Goal: Task Accomplishment & Management: Use online tool/utility

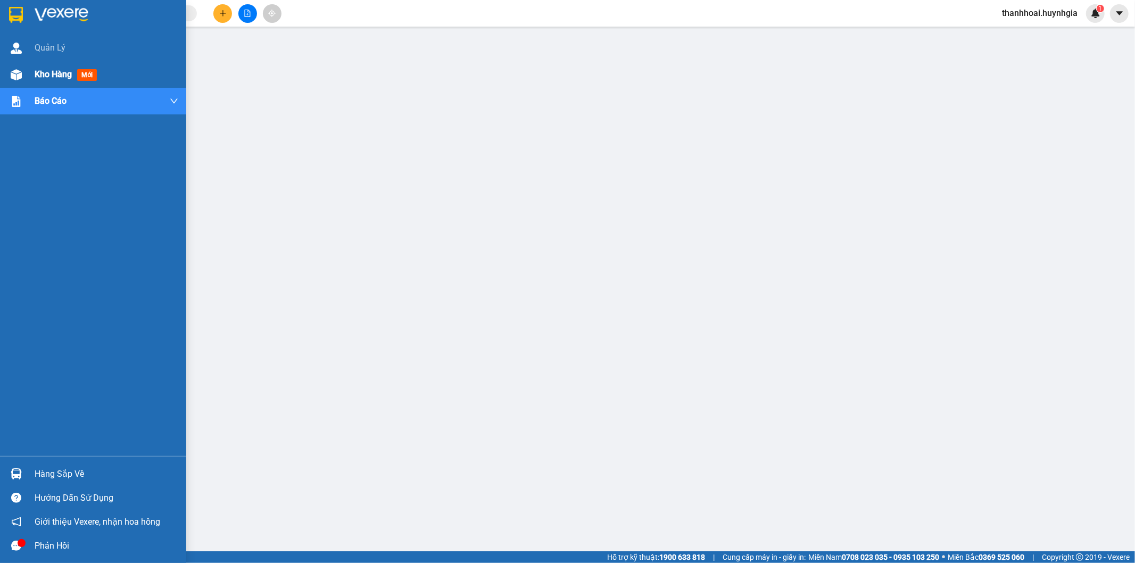
click at [17, 71] on img at bounding box center [16, 74] width 11 height 11
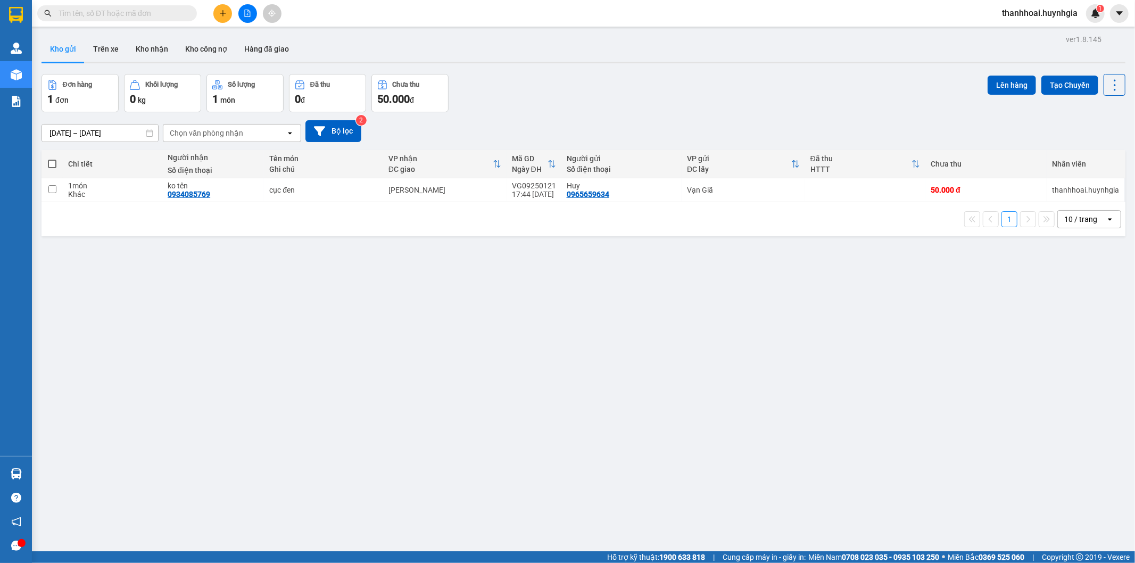
click at [49, 161] on span at bounding box center [52, 164] width 9 height 9
click at [52, 159] on input "checkbox" at bounding box center [52, 159] width 0 height 0
checkbox input "true"
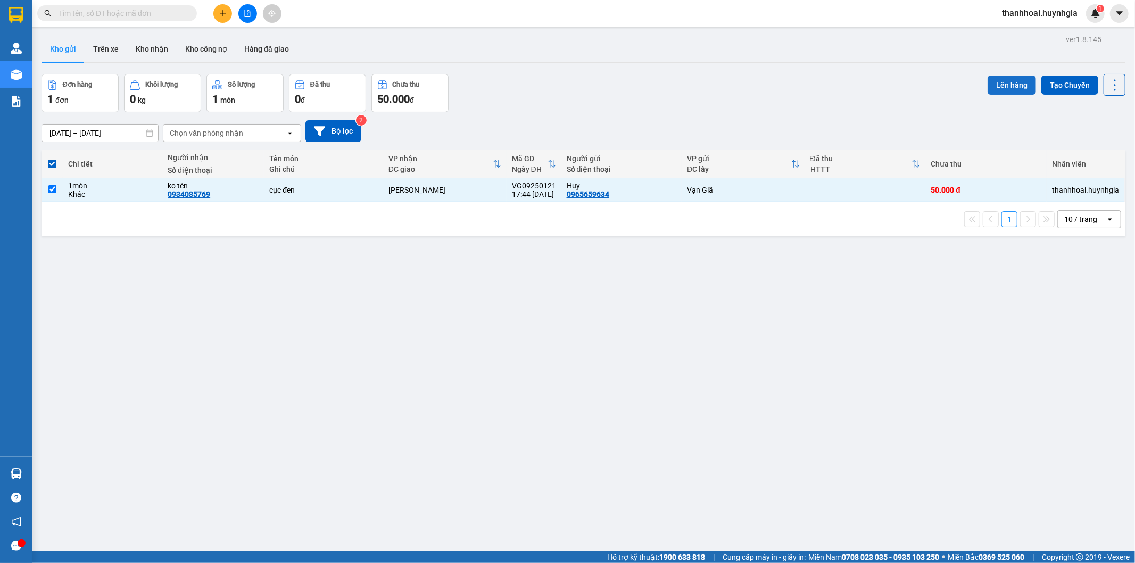
click at [1002, 84] on button "Lên hàng" at bounding box center [1012, 85] width 48 height 19
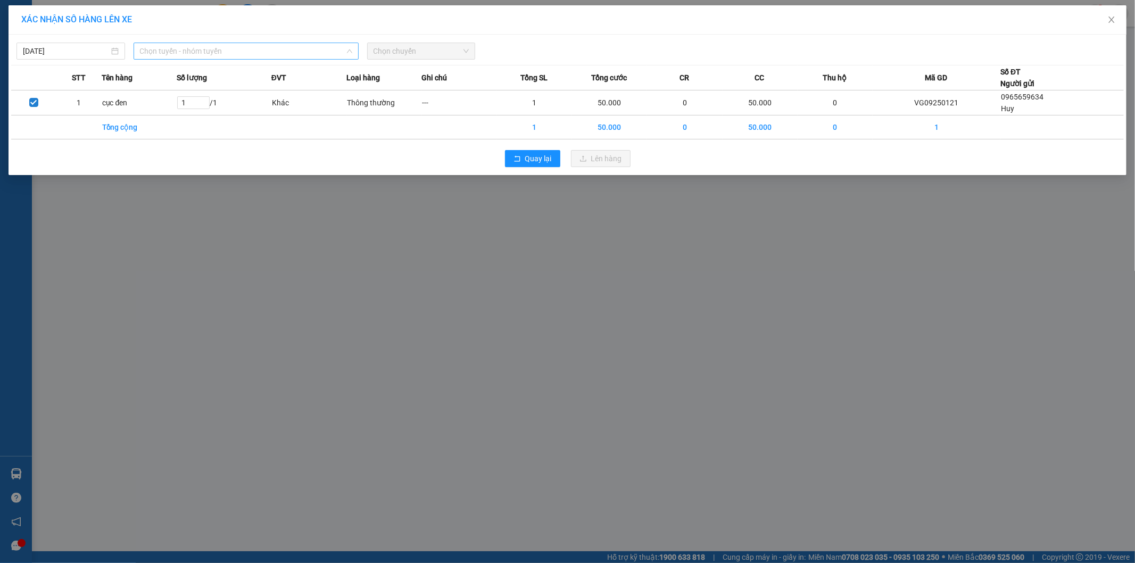
click at [196, 52] on span "Chọn tuyến - nhóm tuyến" at bounding box center [246, 51] width 212 height 16
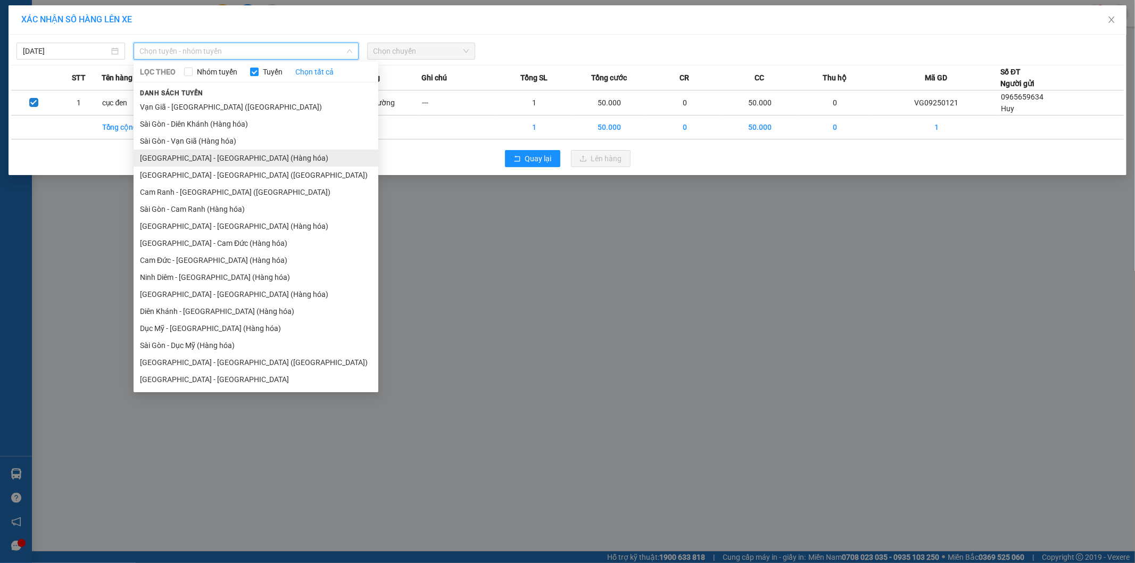
click at [193, 160] on li "[GEOGRAPHIC_DATA] - [GEOGRAPHIC_DATA] (Hàng hóa)" at bounding box center [256, 158] width 245 height 17
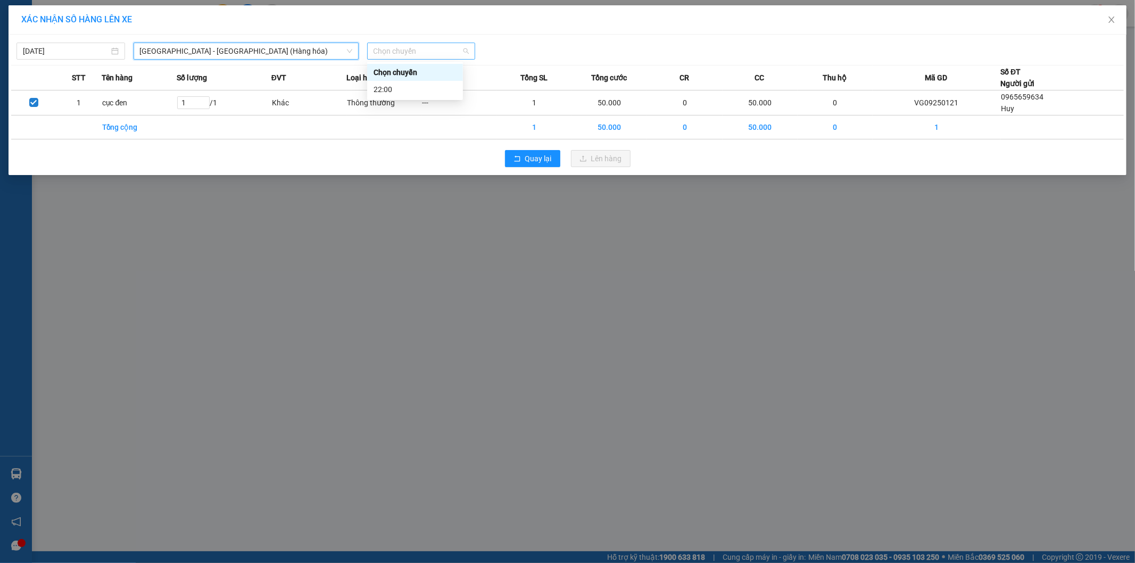
click at [410, 49] on span "Chọn chuyến" at bounding box center [422, 51] width 96 height 16
click at [395, 86] on div "22:00" at bounding box center [415, 90] width 83 height 12
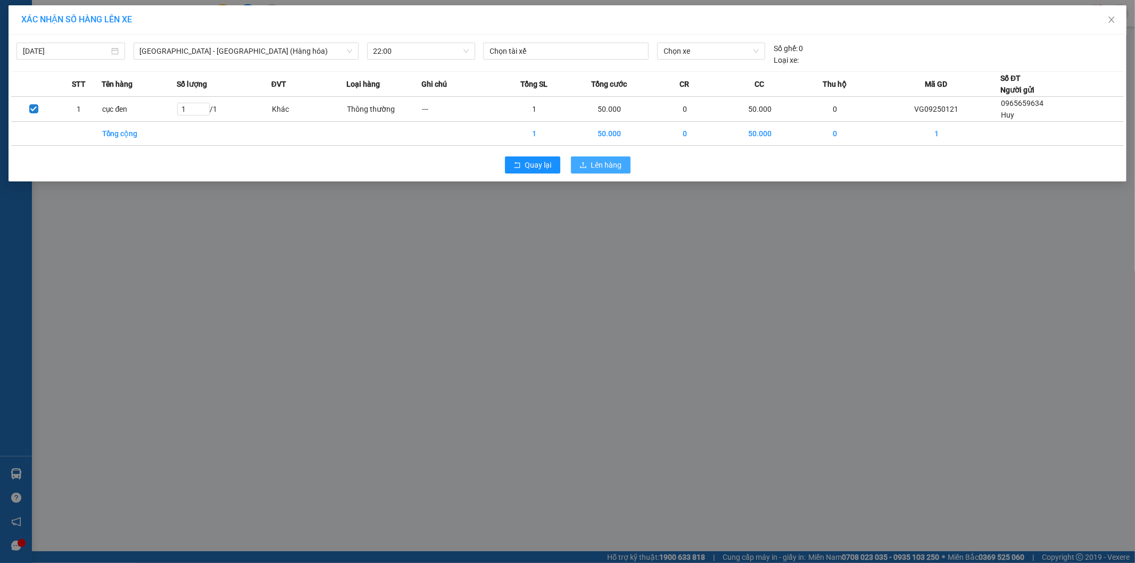
click at [616, 164] on span "Lên hàng" at bounding box center [606, 165] width 31 height 12
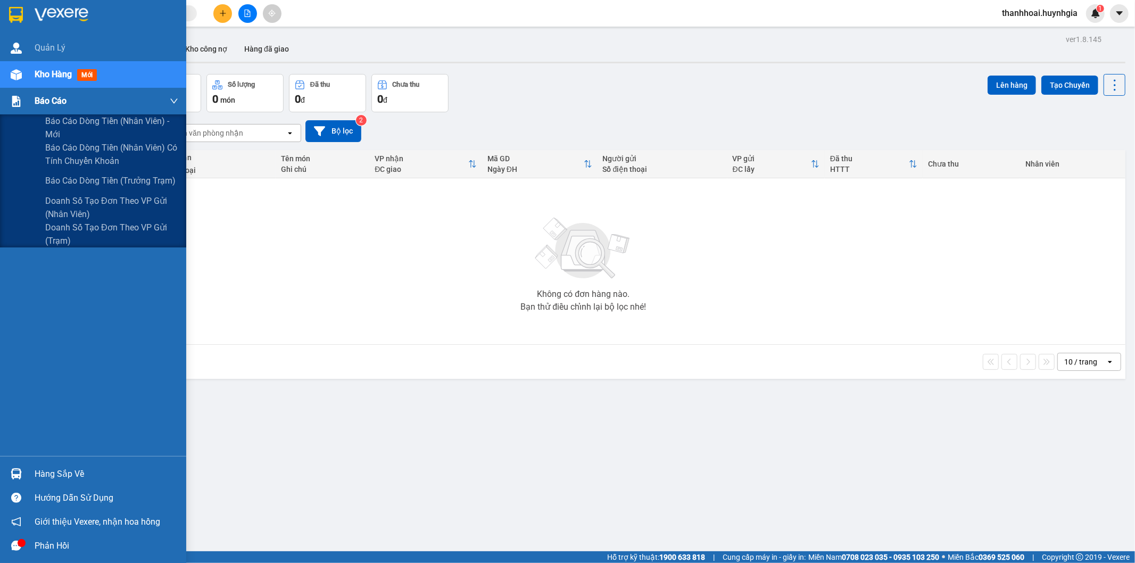
click at [20, 101] on img at bounding box center [16, 101] width 11 height 11
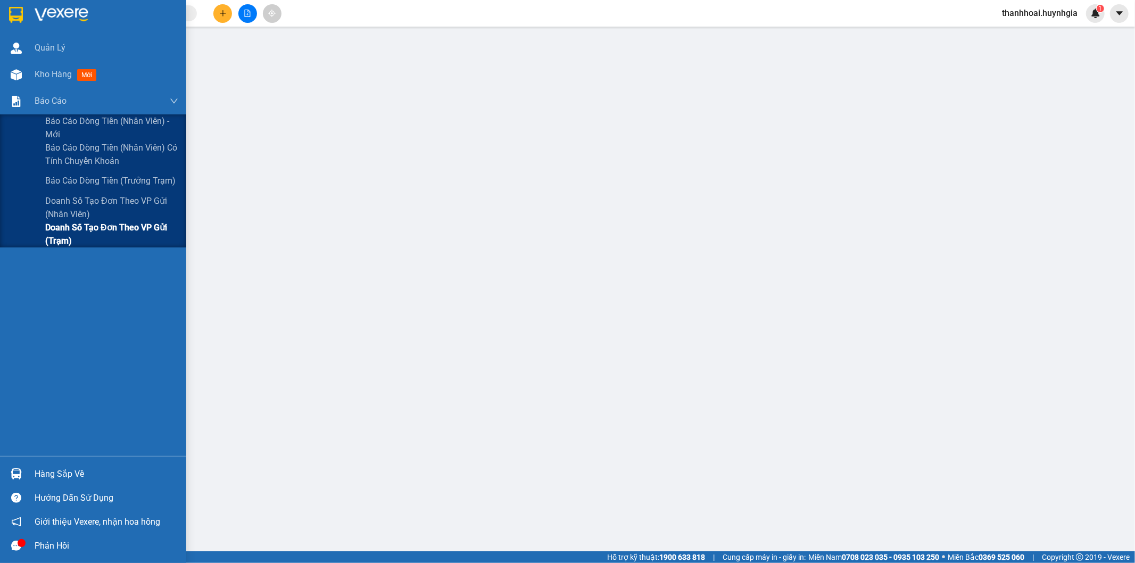
click at [98, 234] on span "Doanh số tạo đơn theo VP gửi (trạm)" at bounding box center [111, 234] width 133 height 27
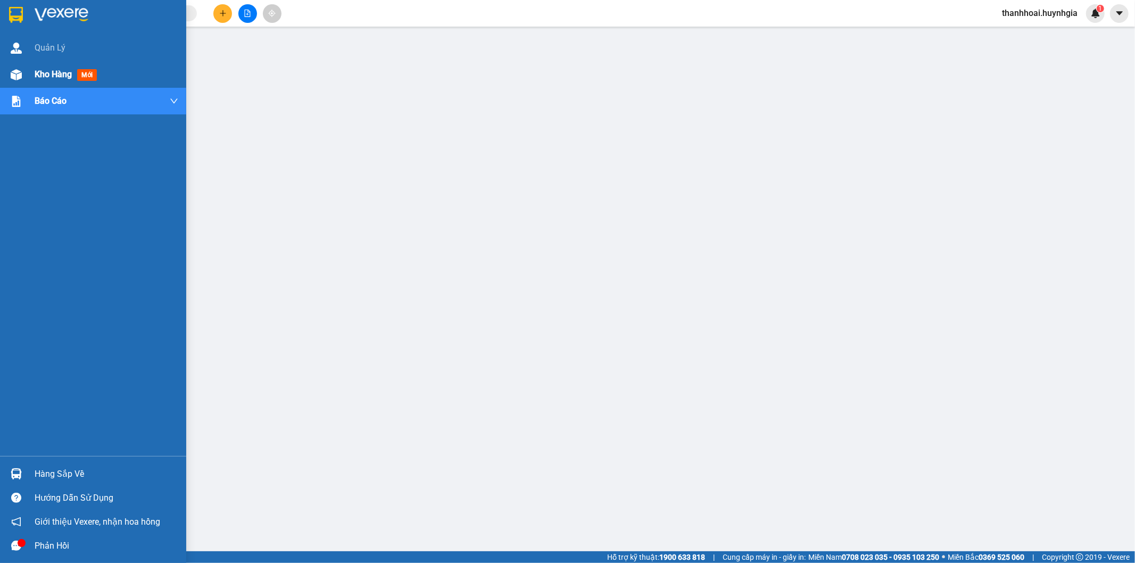
click at [36, 73] on main at bounding box center [567, 275] width 1135 height 551
click at [9, 72] on div at bounding box center [16, 74] width 19 height 19
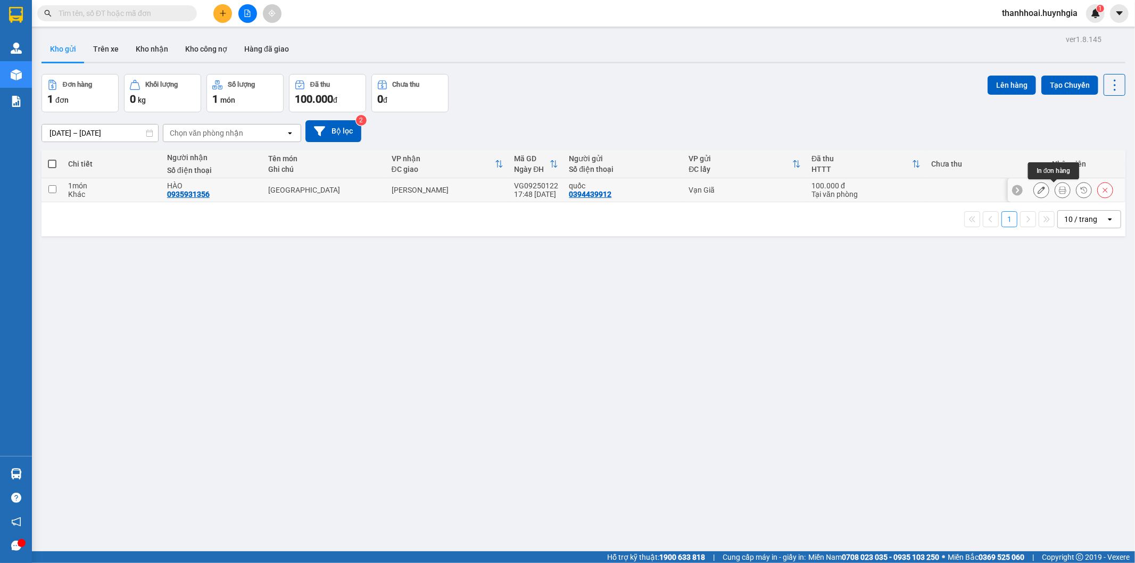
click at [1055, 192] on button at bounding box center [1062, 190] width 15 height 19
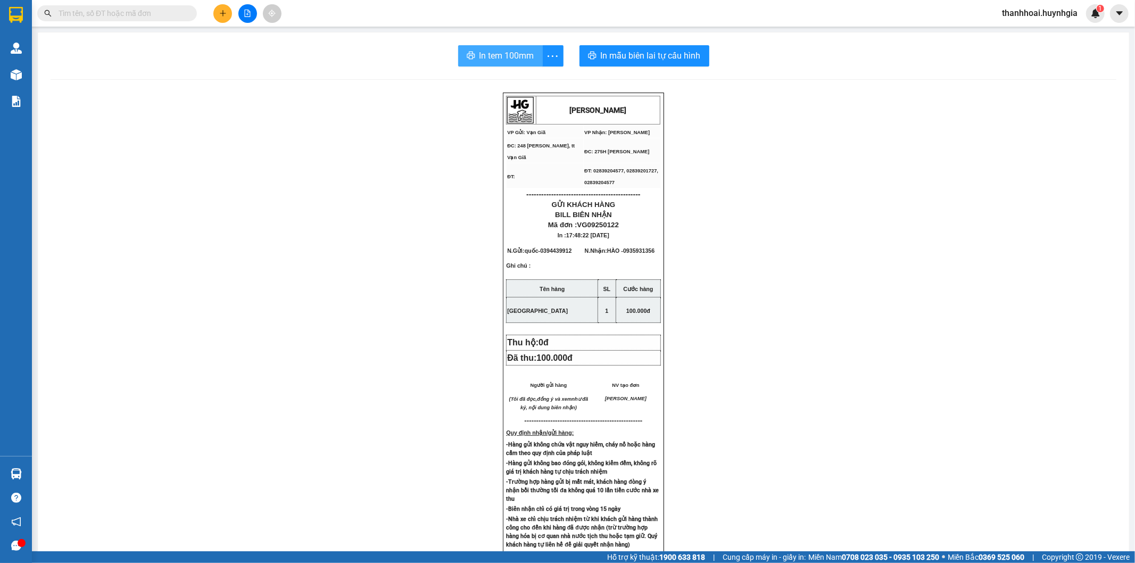
click at [486, 54] on span "In tem 100mm" at bounding box center [507, 55] width 55 height 13
click at [503, 56] on span "In tem 100mm" at bounding box center [507, 55] width 55 height 13
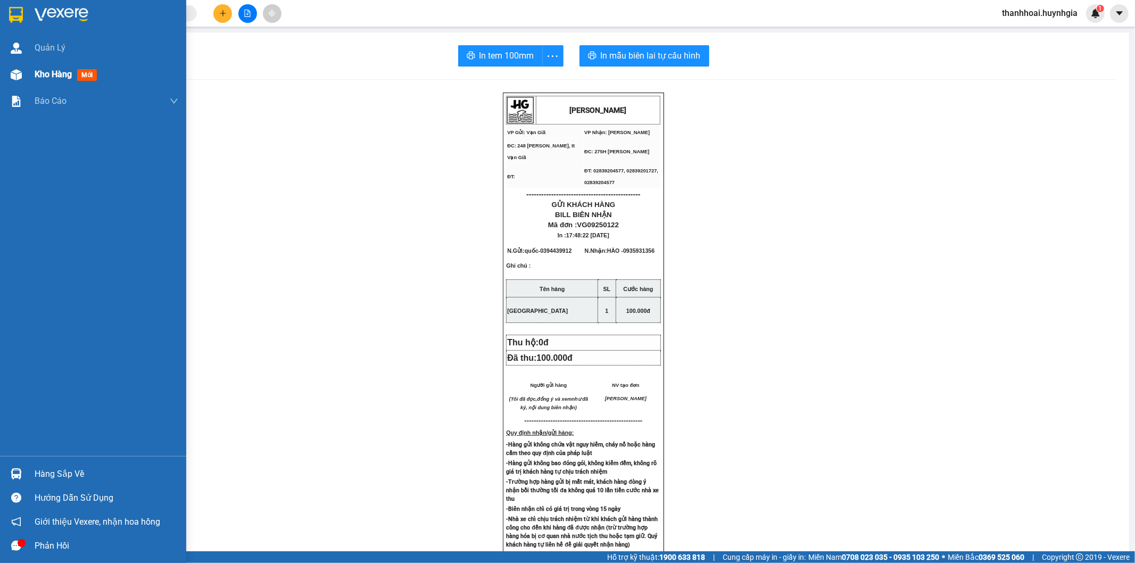
click at [70, 81] on div "Kho hàng mới" at bounding box center [107, 74] width 144 height 27
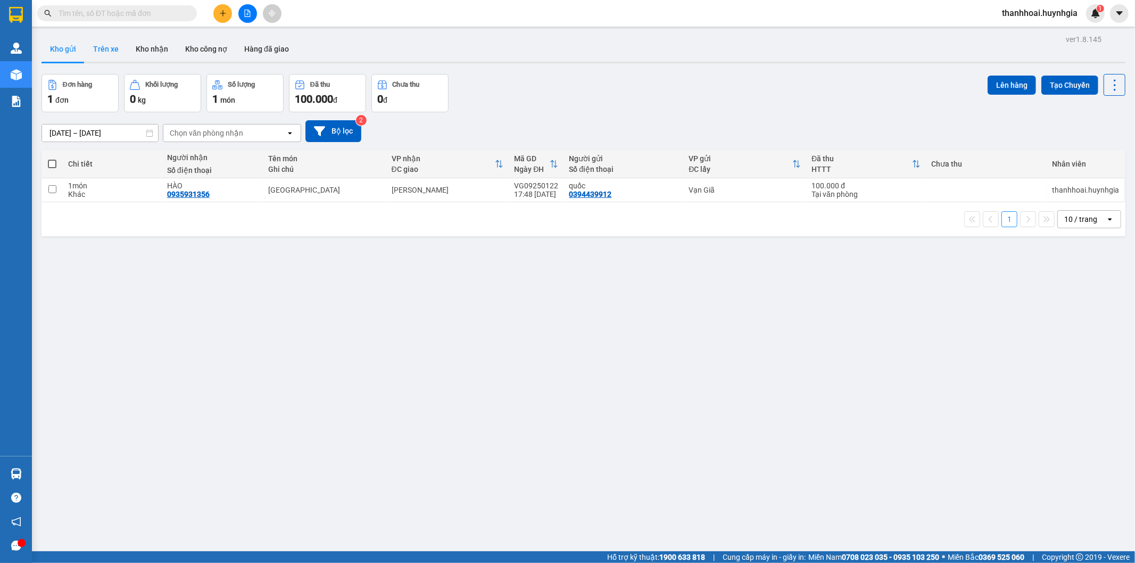
click at [92, 53] on button "Trên xe" at bounding box center [106, 49] width 43 height 26
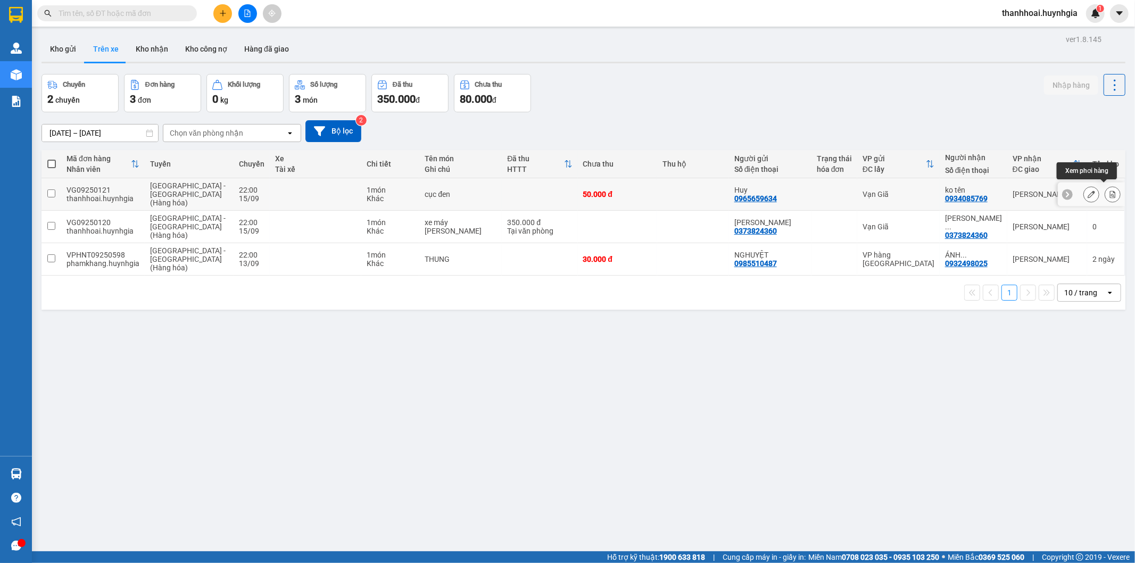
click at [1109, 191] on icon at bounding box center [1112, 194] width 7 height 7
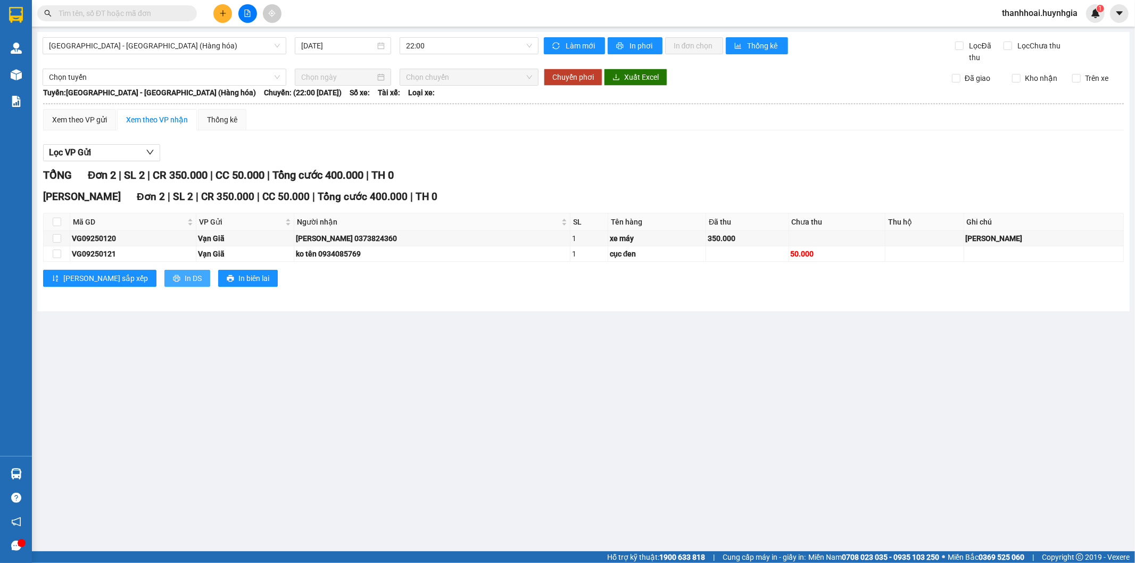
click at [185, 280] on span "In DS" at bounding box center [193, 278] width 17 height 12
click at [238, 281] on span "In biên lai" at bounding box center [253, 278] width 31 height 12
click at [56, 257] on input "checkbox" at bounding box center [57, 254] width 9 height 9
checkbox input "true"
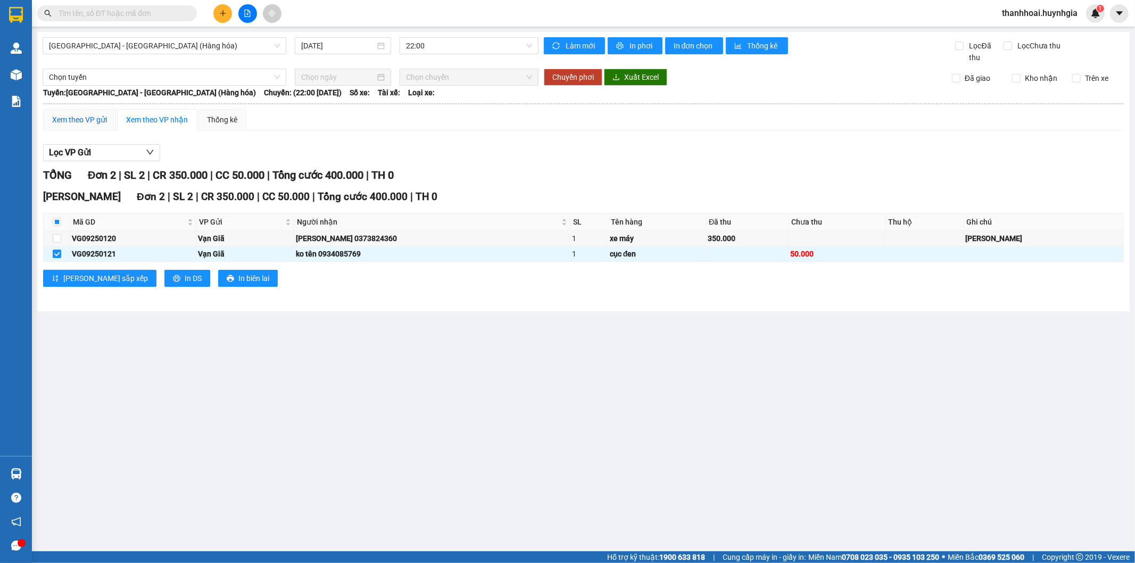
click at [96, 121] on div "Xem theo VP gửi" at bounding box center [79, 120] width 55 height 12
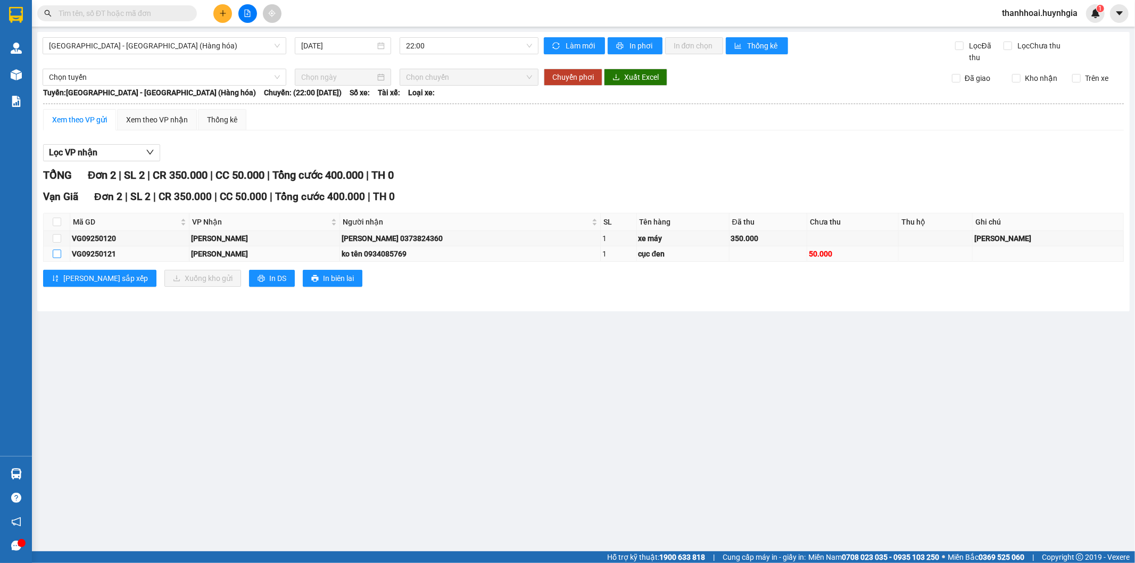
click at [55, 256] on input "checkbox" at bounding box center [57, 254] width 9 height 9
checkbox input "true"
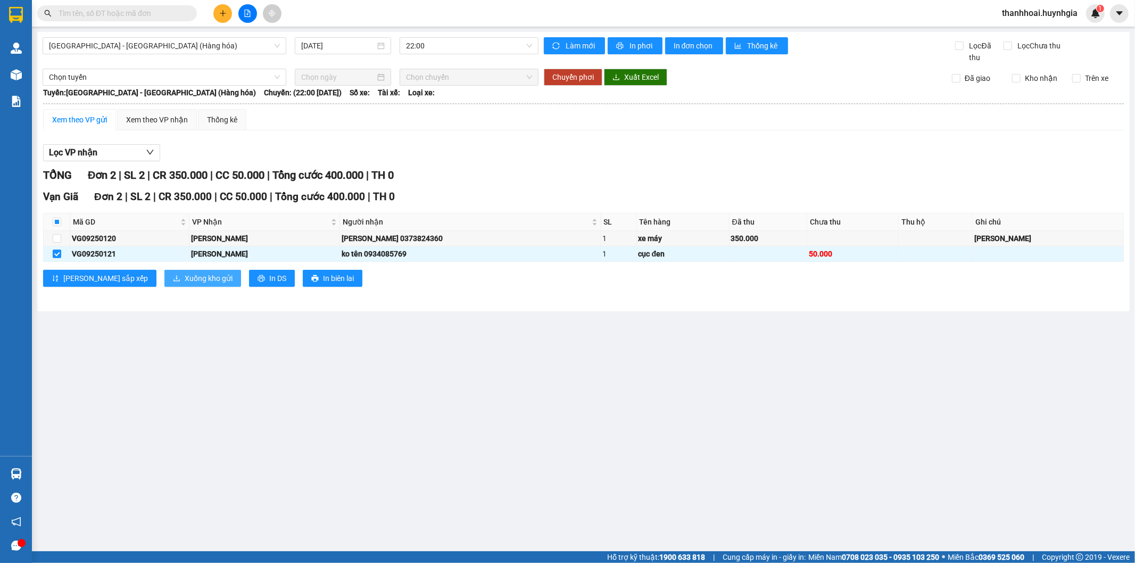
click at [185, 278] on span "Xuống kho gửi" at bounding box center [209, 278] width 48 height 12
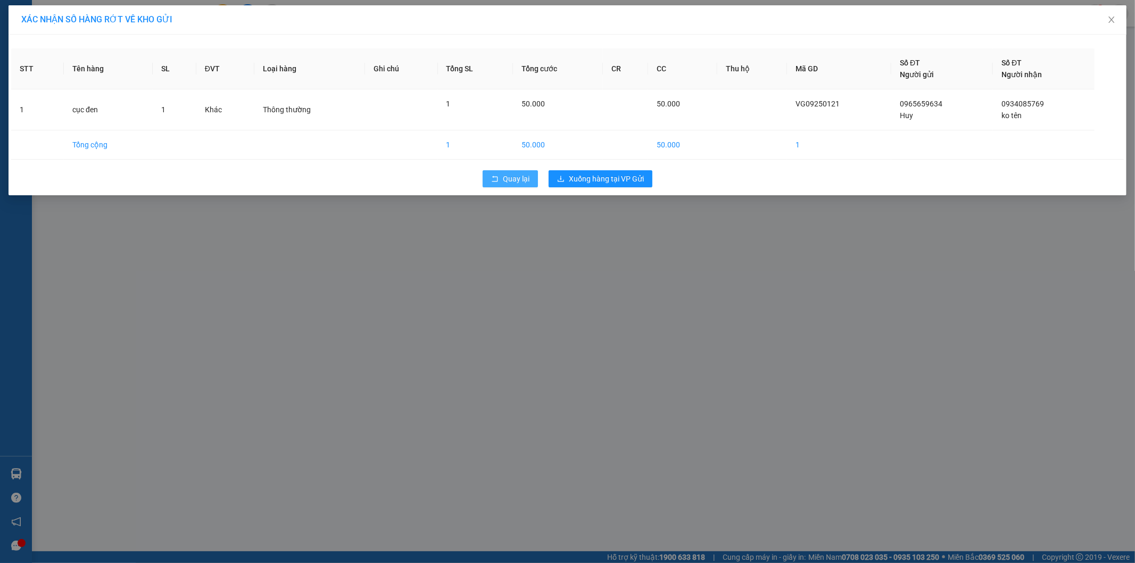
click at [514, 179] on span "Quay lại" at bounding box center [516, 179] width 27 height 12
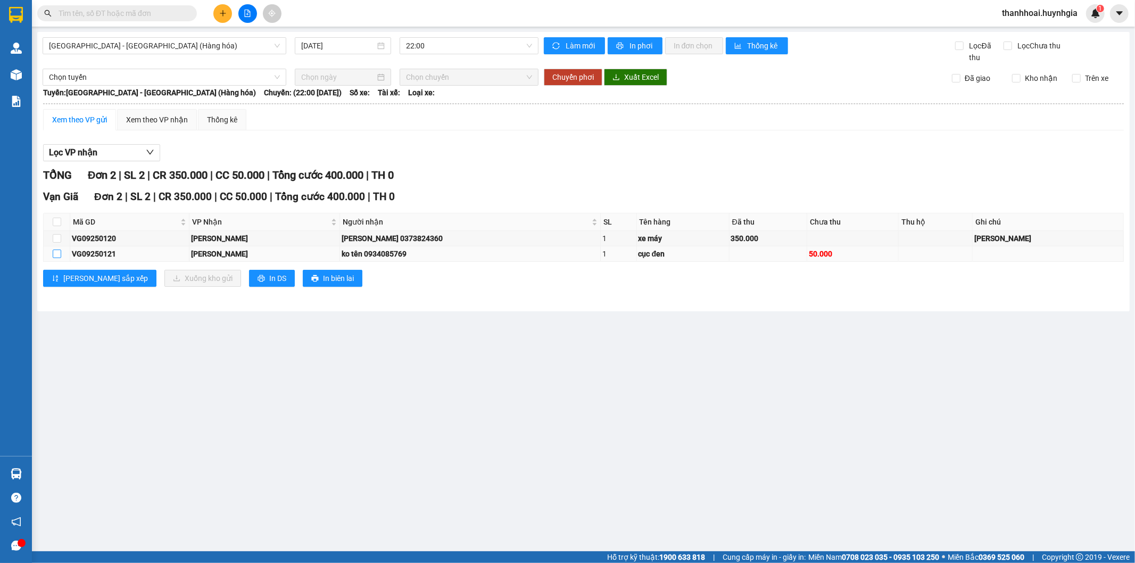
click at [59, 254] on input "checkbox" at bounding box center [57, 254] width 9 height 9
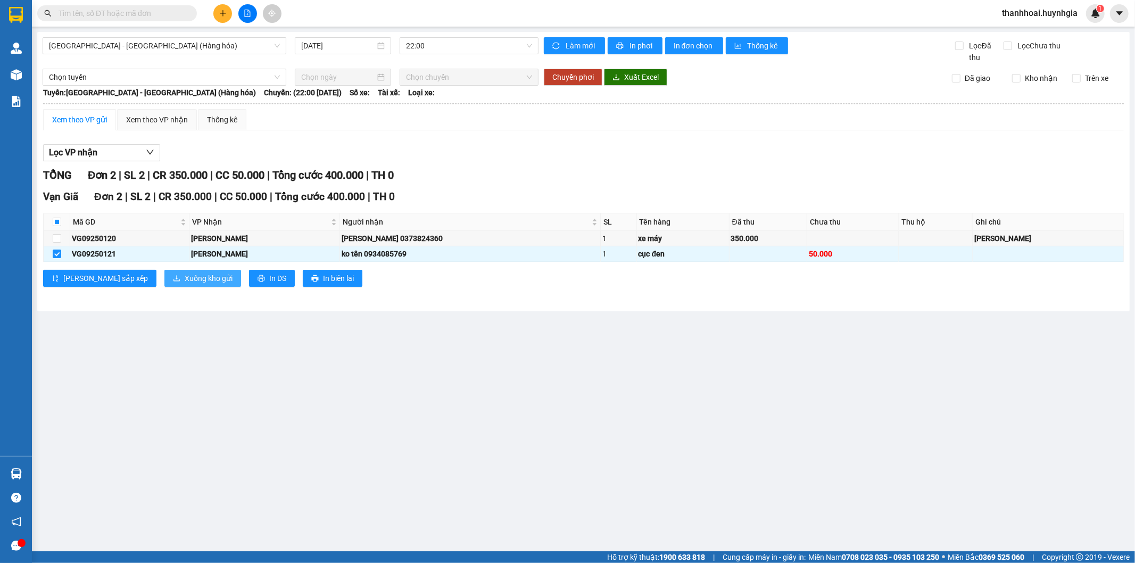
click at [185, 277] on span "Xuống kho gửi" at bounding box center [209, 278] width 48 height 12
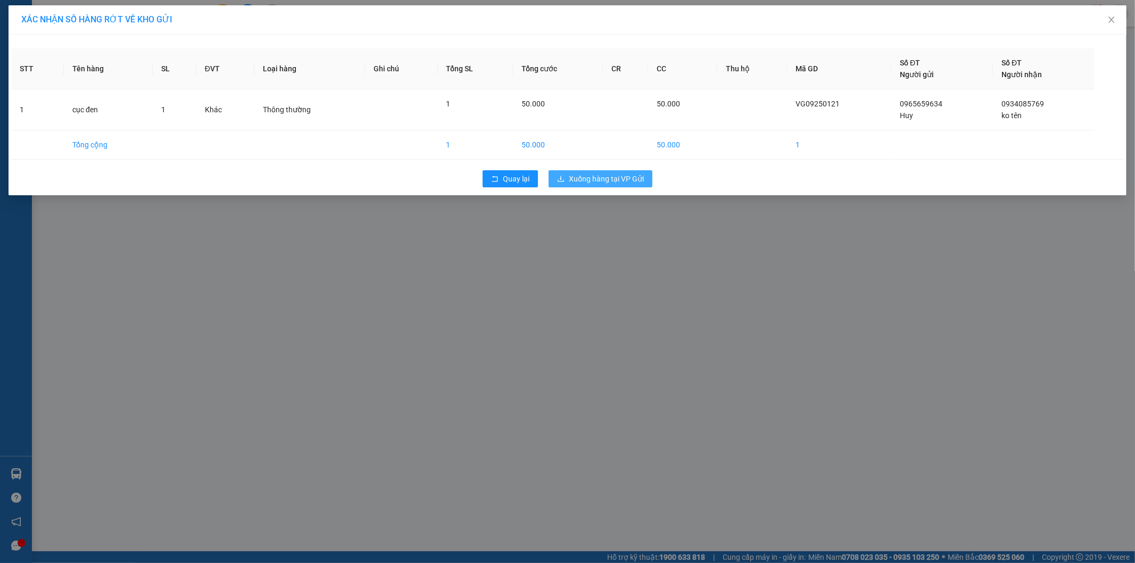
click at [615, 177] on span "Xuống hàng tại VP Gửi" at bounding box center [606, 179] width 75 height 12
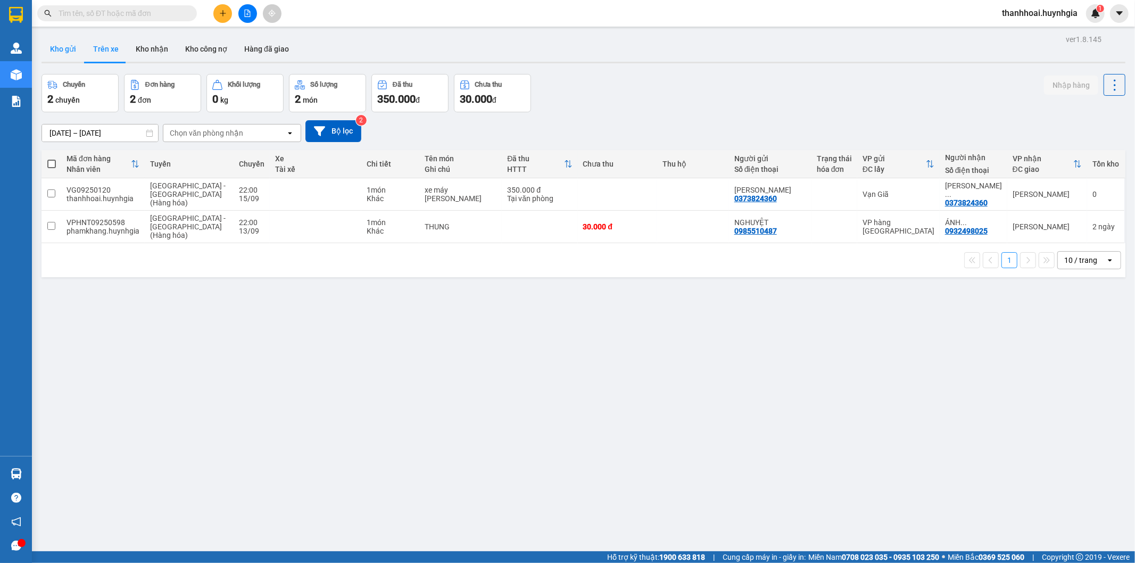
click at [60, 47] on button "Kho gửi" at bounding box center [63, 49] width 43 height 26
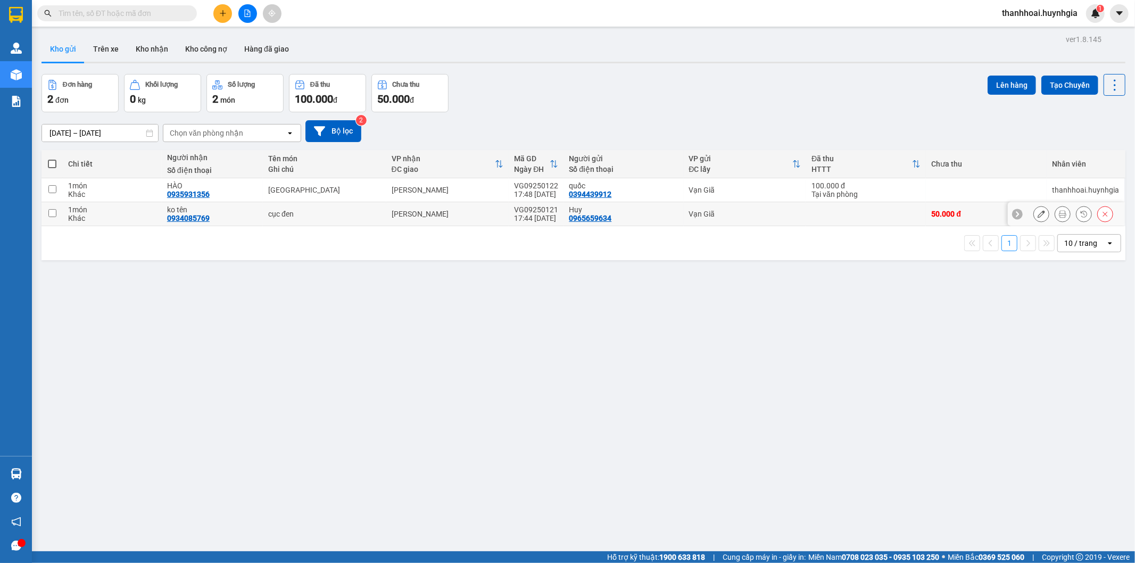
click at [1059, 213] on icon at bounding box center [1062, 213] width 7 height 7
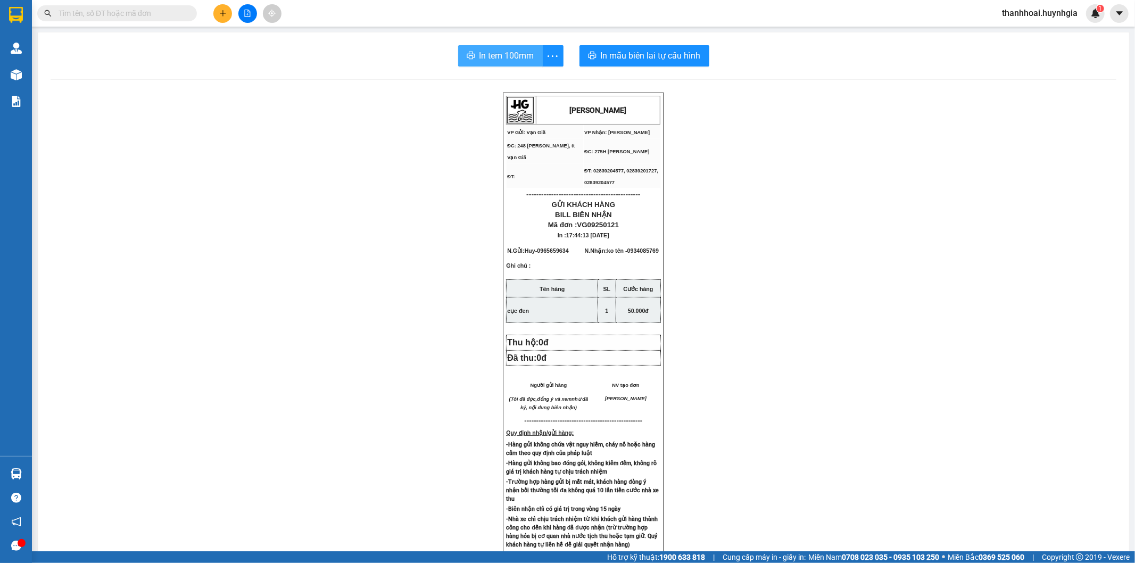
click at [501, 51] on span "In tem 100mm" at bounding box center [507, 55] width 55 height 13
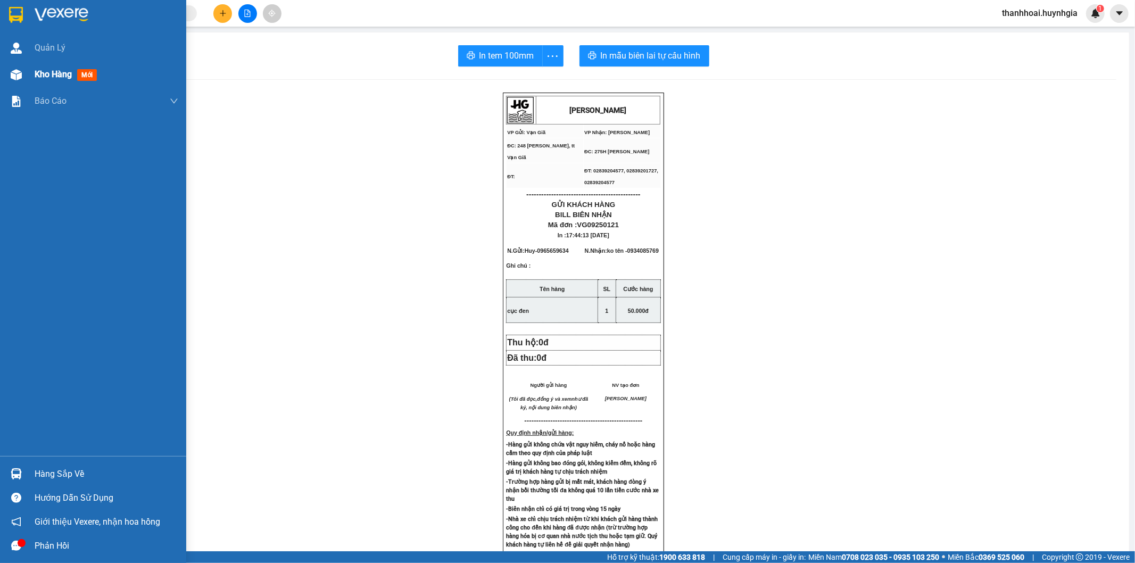
click at [34, 73] on div "Kho hàng mới" at bounding box center [93, 74] width 186 height 27
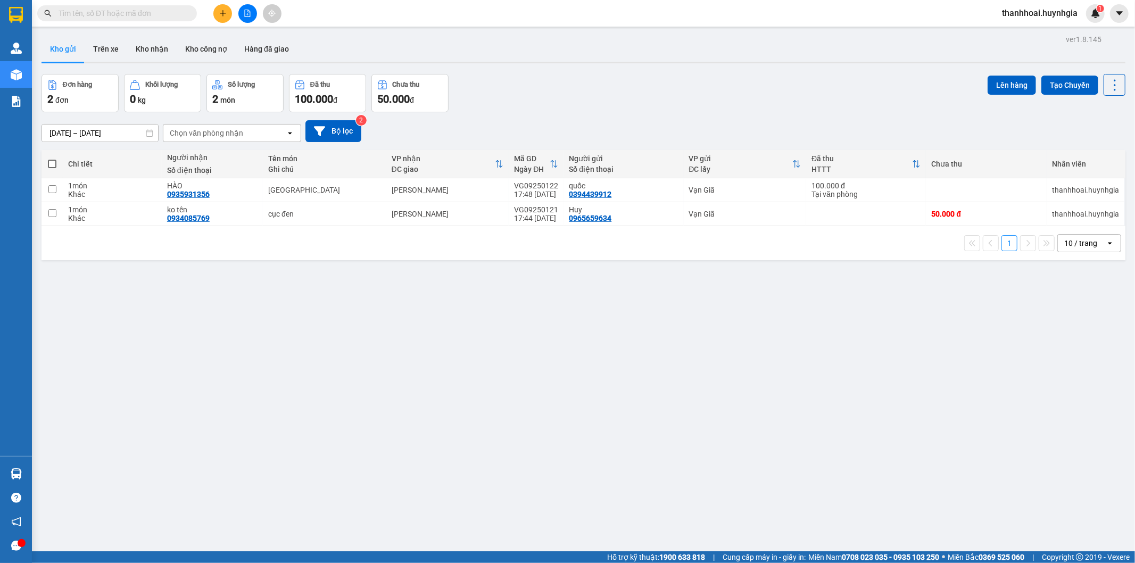
click at [52, 167] on span at bounding box center [52, 164] width 9 height 9
click at [52, 159] on input "checkbox" at bounding box center [52, 159] width 0 height 0
checkbox input "true"
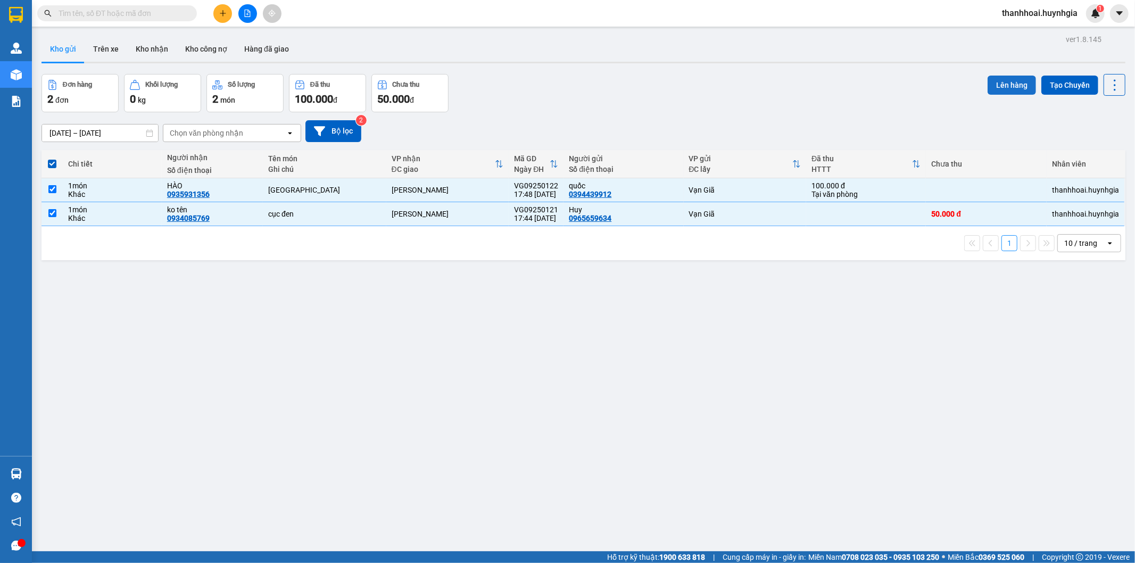
click at [998, 81] on button "Lên hàng" at bounding box center [1012, 85] width 48 height 19
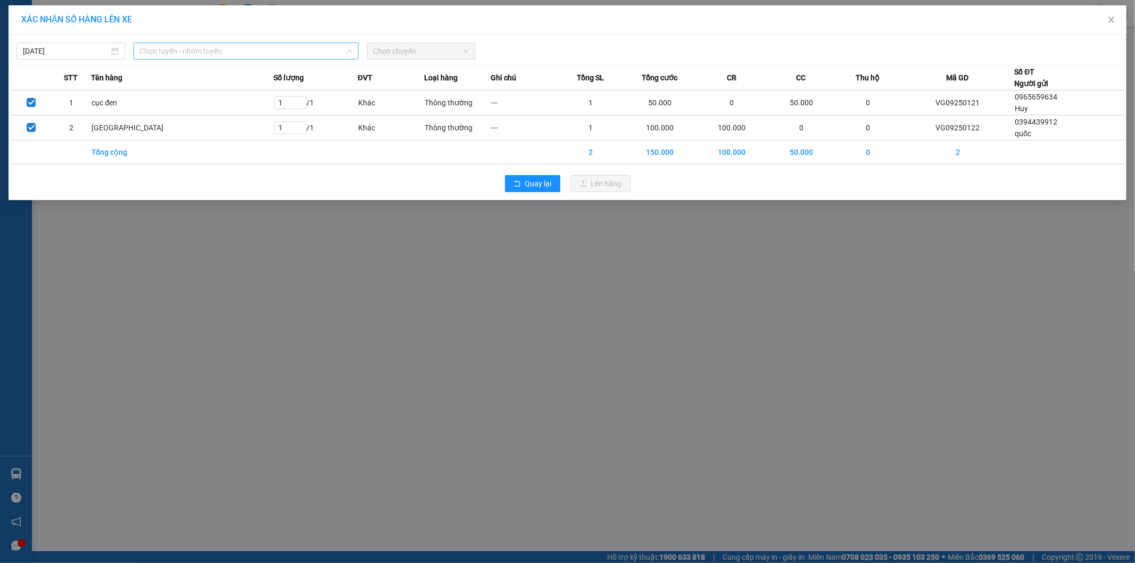
click at [296, 51] on span "Chọn tuyến - nhóm tuyến" at bounding box center [246, 51] width 212 height 16
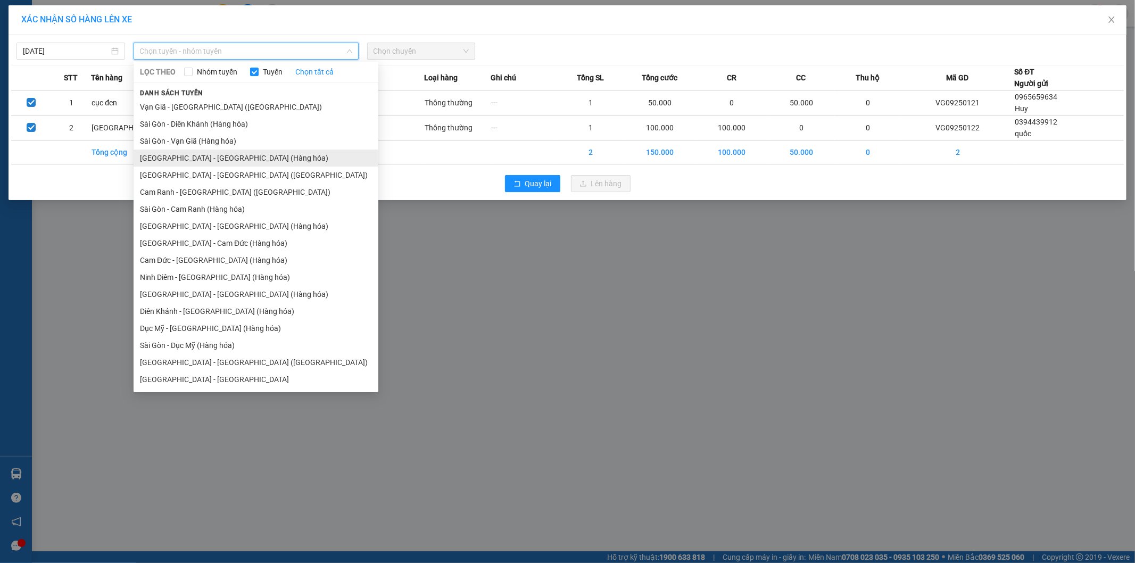
click at [197, 160] on li "[GEOGRAPHIC_DATA] - [GEOGRAPHIC_DATA] (Hàng hóa)" at bounding box center [256, 158] width 245 height 17
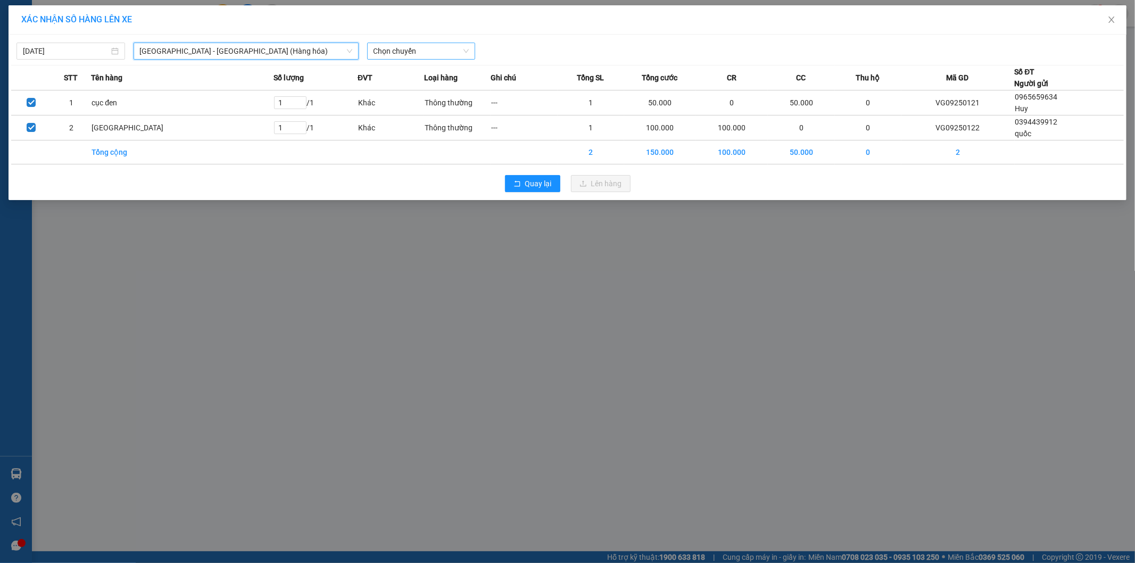
click at [439, 50] on span "Chọn chuyến" at bounding box center [422, 51] width 96 height 16
click at [414, 87] on div "22:00" at bounding box center [415, 90] width 83 height 12
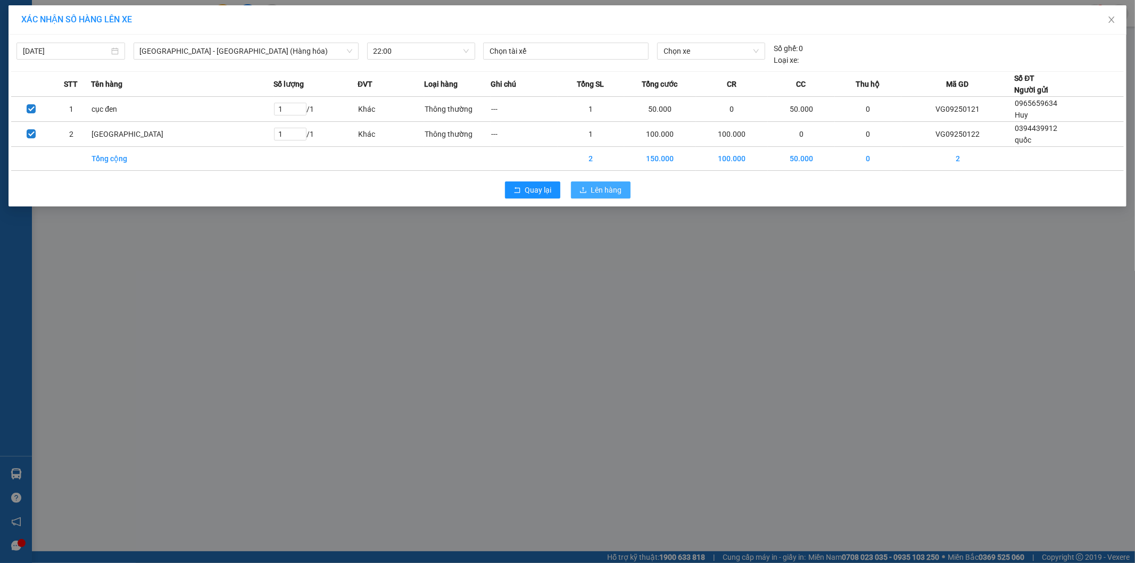
click at [600, 188] on span "Lên hàng" at bounding box center [606, 190] width 31 height 12
